Goal: Find specific page/section: Find specific page/section

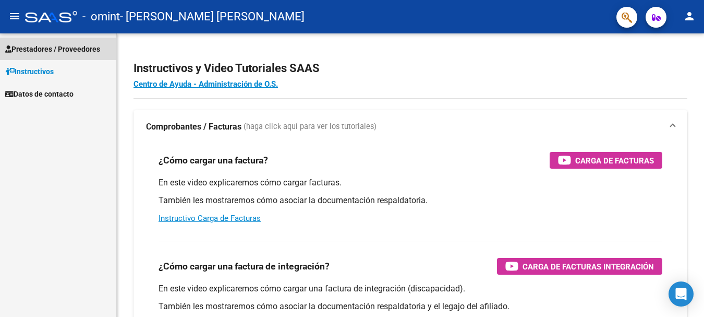
click at [71, 48] on span "Prestadores / Proveedores" at bounding box center [52, 48] width 95 height 11
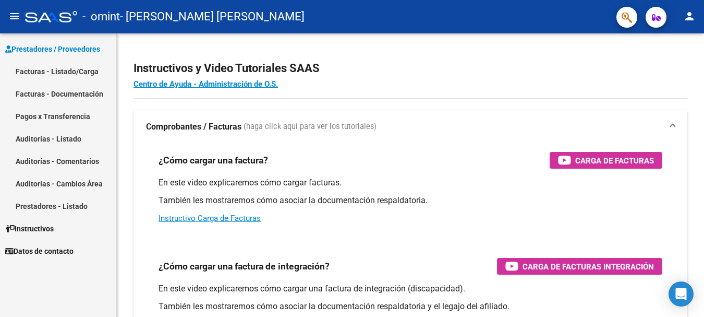
click at [684, 17] on mat-icon "person" at bounding box center [689, 16] width 13 height 13
click at [652, 18] on div at bounding box center [352, 158] width 704 height 317
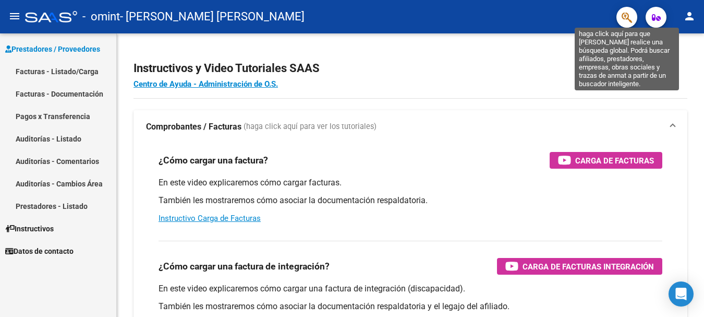
click at [626, 17] on icon "button" at bounding box center [627, 17] width 10 height 12
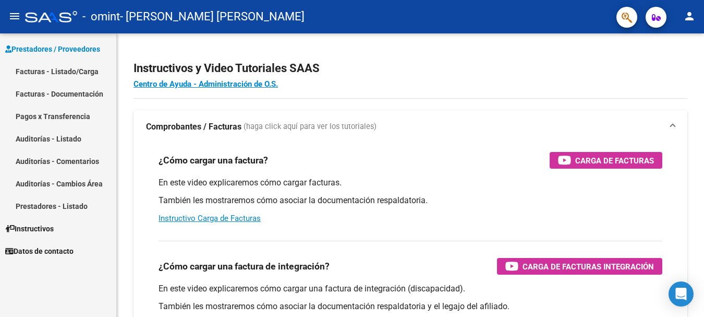
click at [688, 17] on mat-icon "person" at bounding box center [689, 16] width 13 height 13
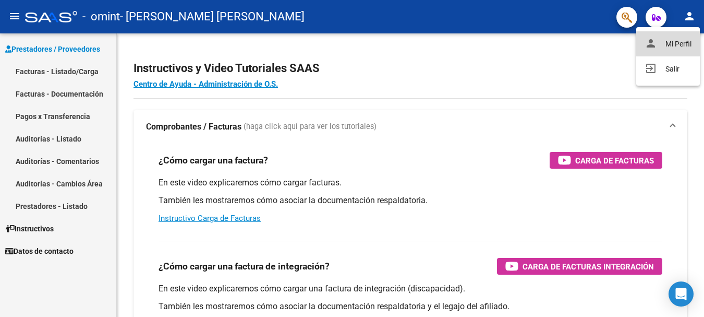
click at [682, 46] on button "person Mi Perfil" at bounding box center [668, 43] width 64 height 25
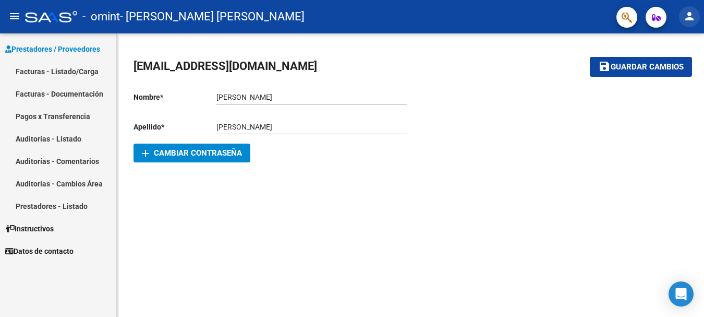
click at [696, 16] on button "person" at bounding box center [689, 16] width 21 height 21
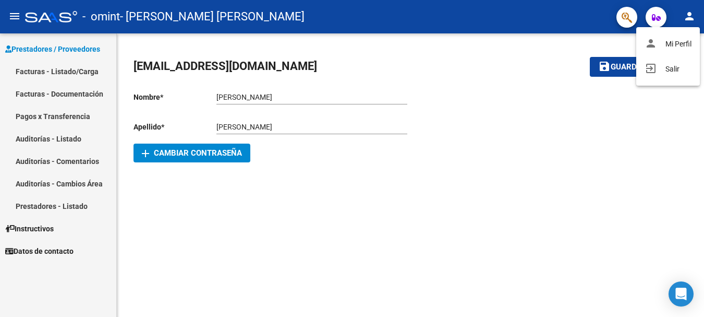
click at [30, 71] on div at bounding box center [352, 158] width 704 height 317
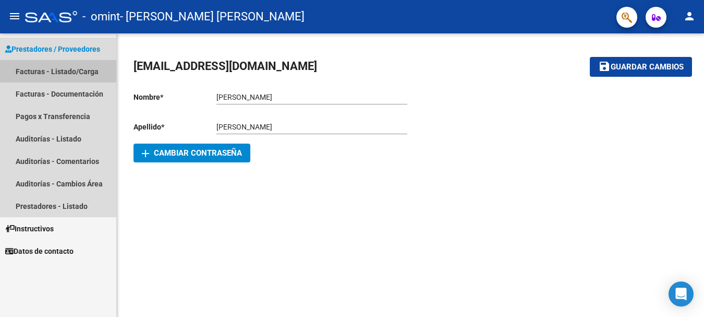
click at [30, 71] on link "Facturas - Listado/Carga" at bounding box center [58, 71] width 116 height 22
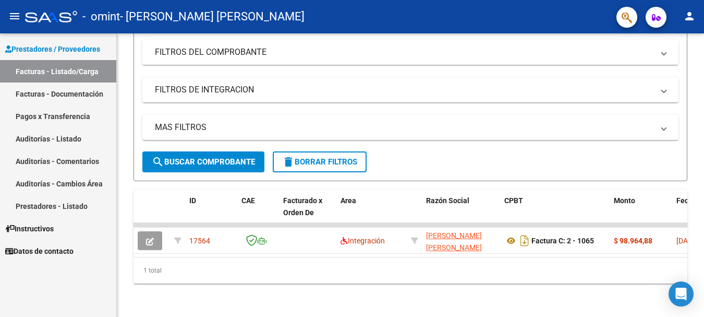
click at [29, 138] on link "Auditorías - Listado" at bounding box center [58, 138] width 116 height 22
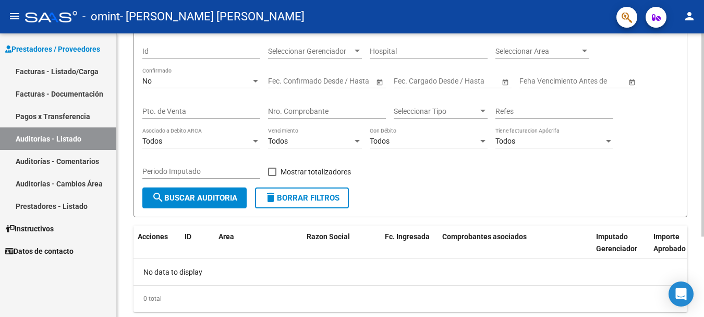
scroll to position [52, 0]
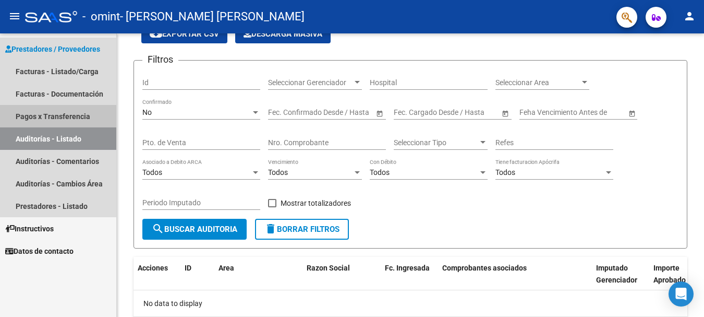
click at [38, 111] on link "Pagos x Transferencia" at bounding box center [58, 116] width 116 height 22
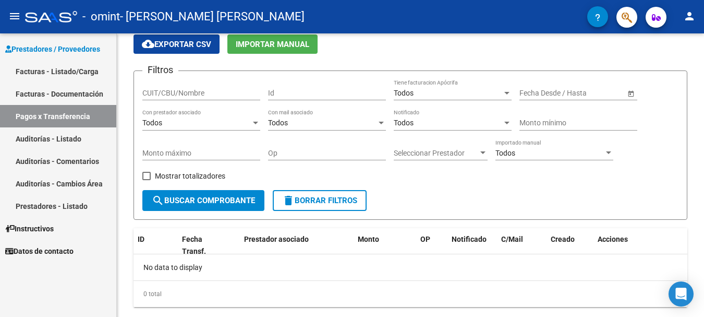
scroll to position [52, 0]
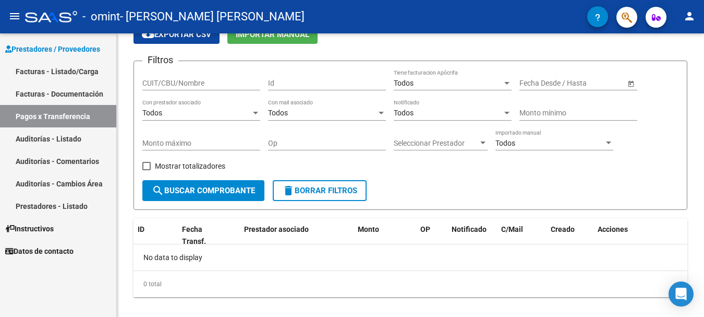
click at [35, 90] on link "Facturas - Documentación" at bounding box center [58, 93] width 116 height 22
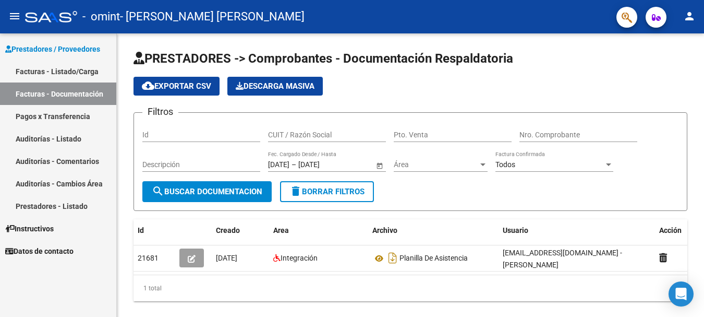
click at [47, 70] on link "Facturas - Listado/Carga" at bounding box center [58, 71] width 116 height 22
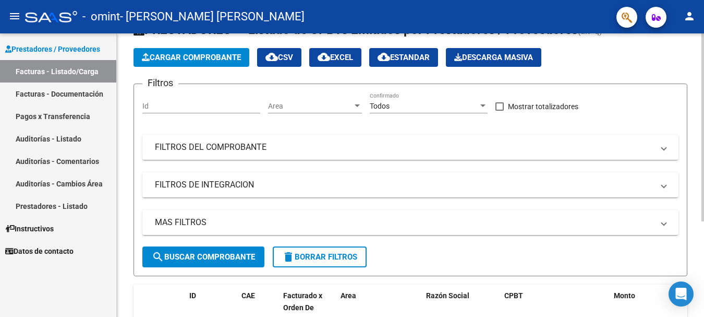
scroll to position [39, 0]
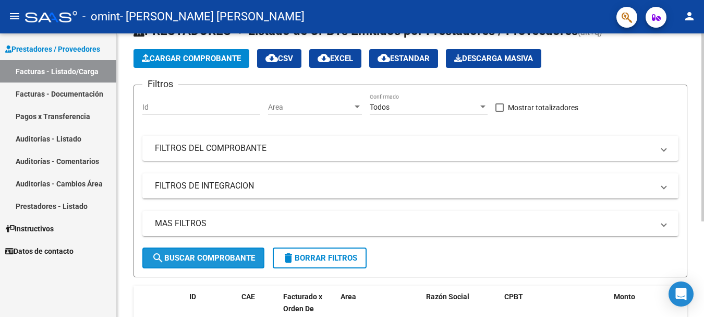
click at [212, 250] on button "search Buscar Comprobante" at bounding box center [203, 257] width 122 height 21
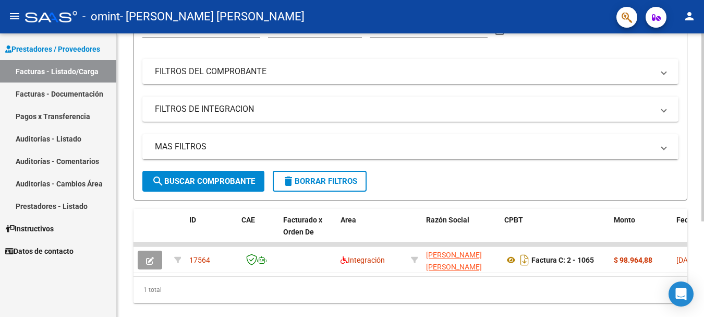
scroll to position [91, 0]
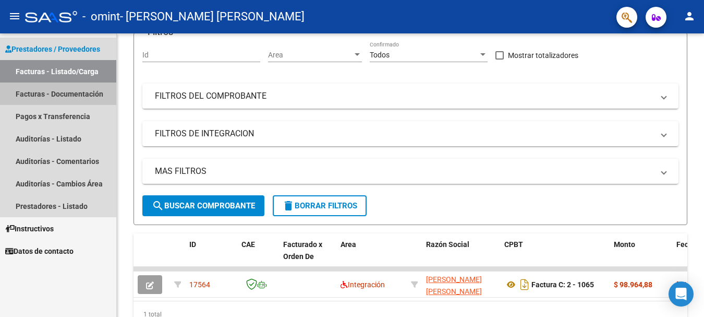
click at [51, 93] on link "Facturas - Documentación" at bounding box center [58, 93] width 116 height 22
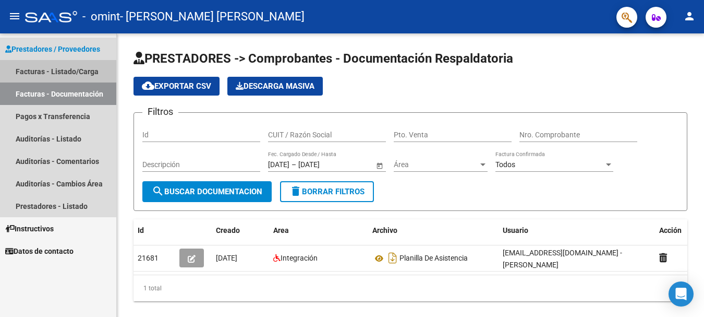
click at [43, 74] on link "Facturas - Listado/Carga" at bounding box center [58, 71] width 116 height 22
